Goal: Find specific page/section: Find specific page/section

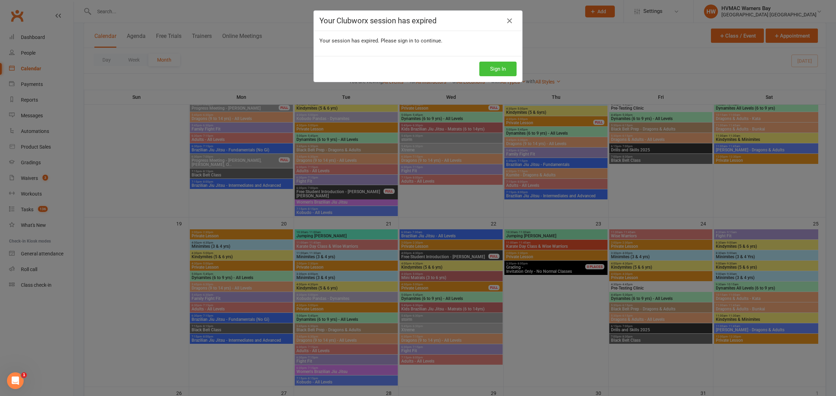
click at [492, 67] on button "Sign In" at bounding box center [497, 69] width 37 height 15
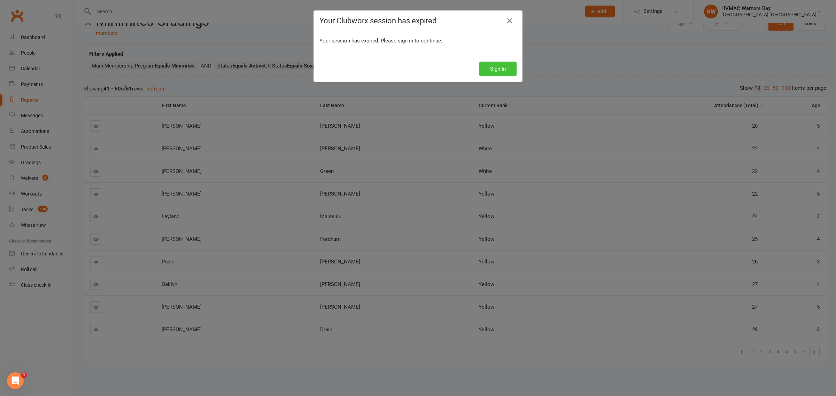
click at [500, 69] on button "Sign In" at bounding box center [497, 69] width 37 height 15
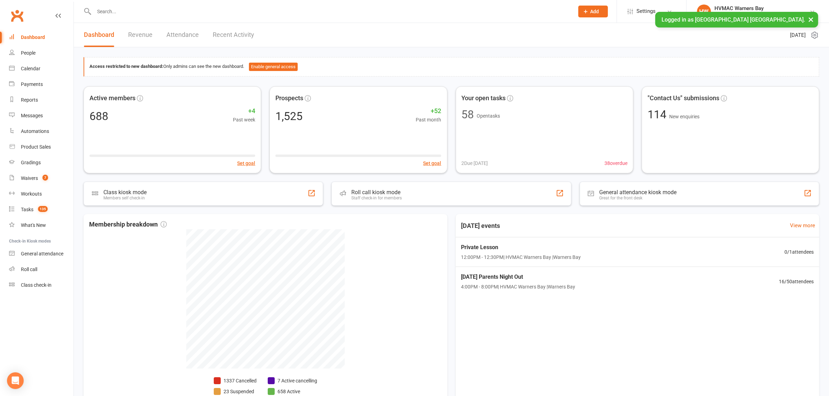
click at [126, 8] on input "text" at bounding box center [330, 12] width 477 height 10
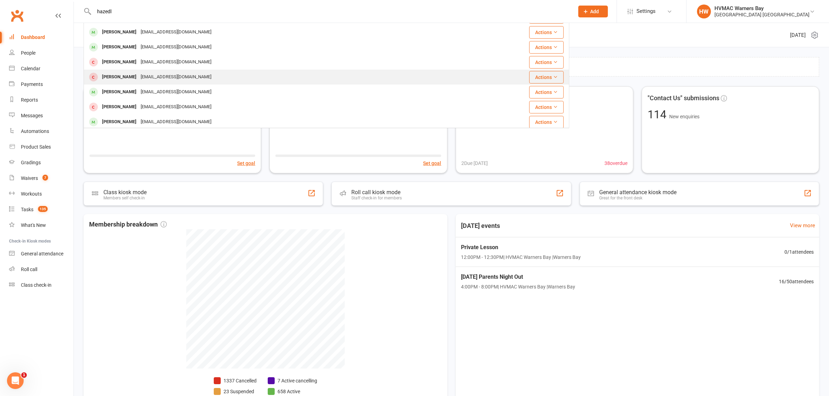
scroll to position [75, 0]
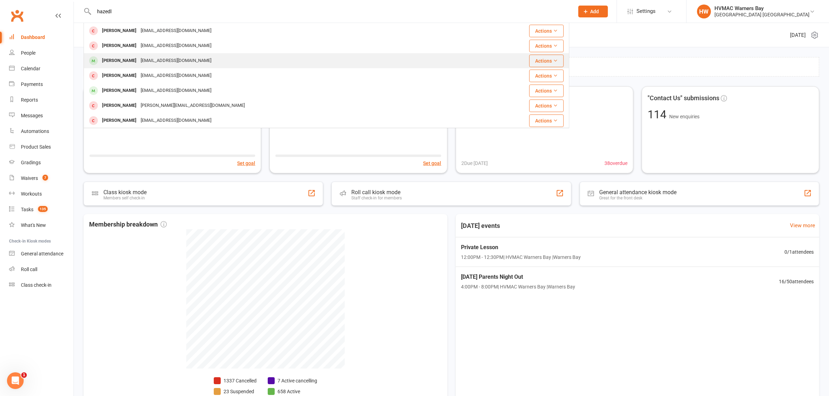
type input "hazedl"
click at [154, 54] on div "[PERSON_NAME] [EMAIL_ADDRESS][DOMAIN_NAME]" at bounding box center [279, 61] width 390 height 14
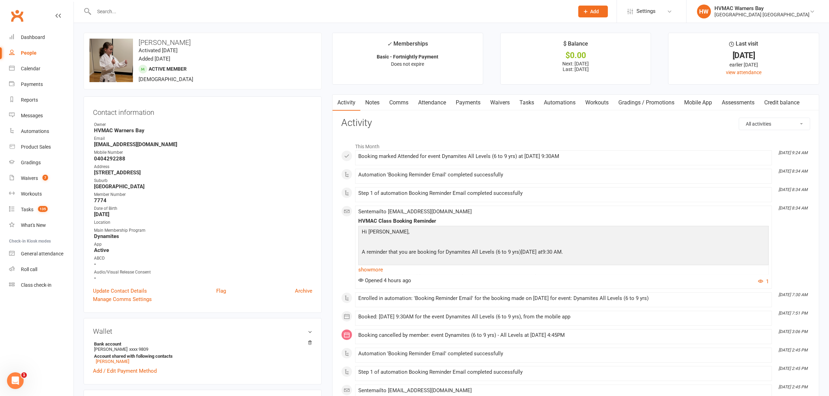
click at [157, 6] on div at bounding box center [327, 11] width 486 height 23
click at [157, 12] on input "text" at bounding box center [330, 12] width 477 height 10
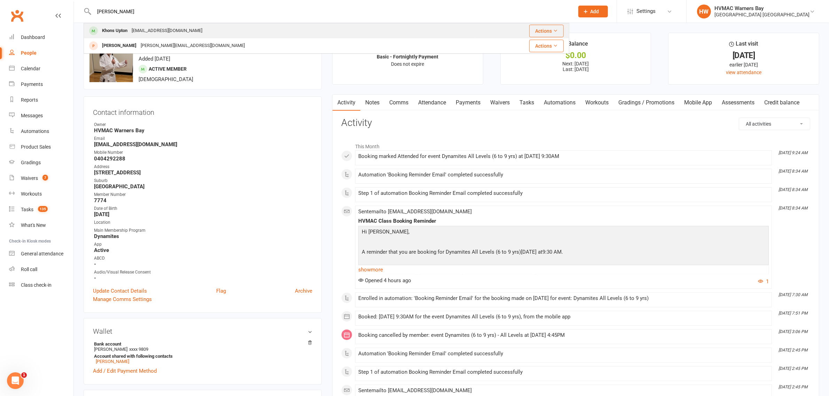
type input "[PERSON_NAME]"
click at [142, 28] on div "[EMAIL_ADDRESS][DOMAIN_NAME]" at bounding box center [167, 31] width 75 height 10
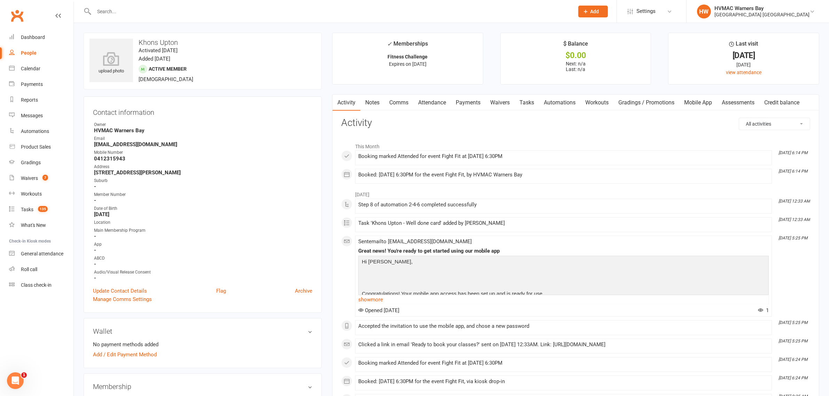
click at [378, 103] on link "Notes" at bounding box center [372, 103] width 24 height 16
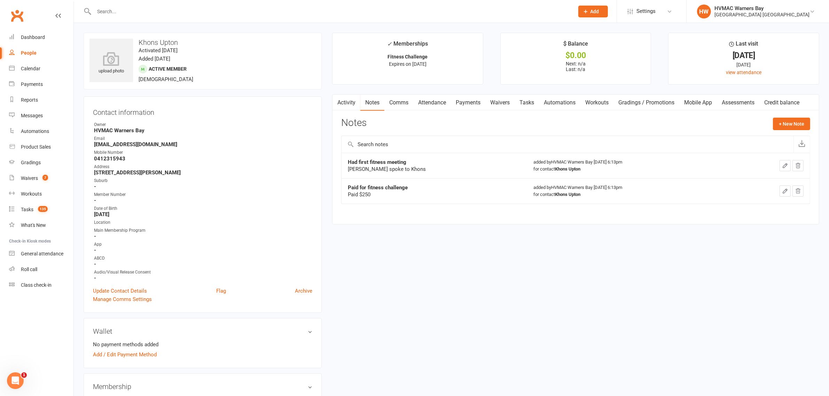
click at [349, 103] on link "Activity" at bounding box center [346, 103] width 28 height 16
